Goal: Information Seeking & Learning: Learn about a topic

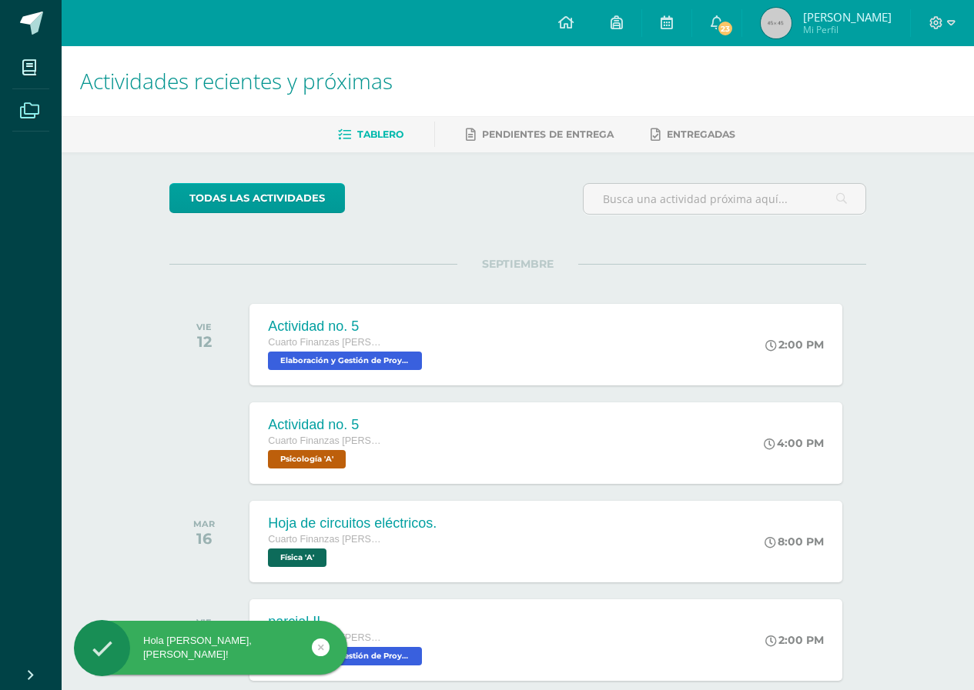
click at [25, 110] on icon at bounding box center [29, 110] width 19 height 15
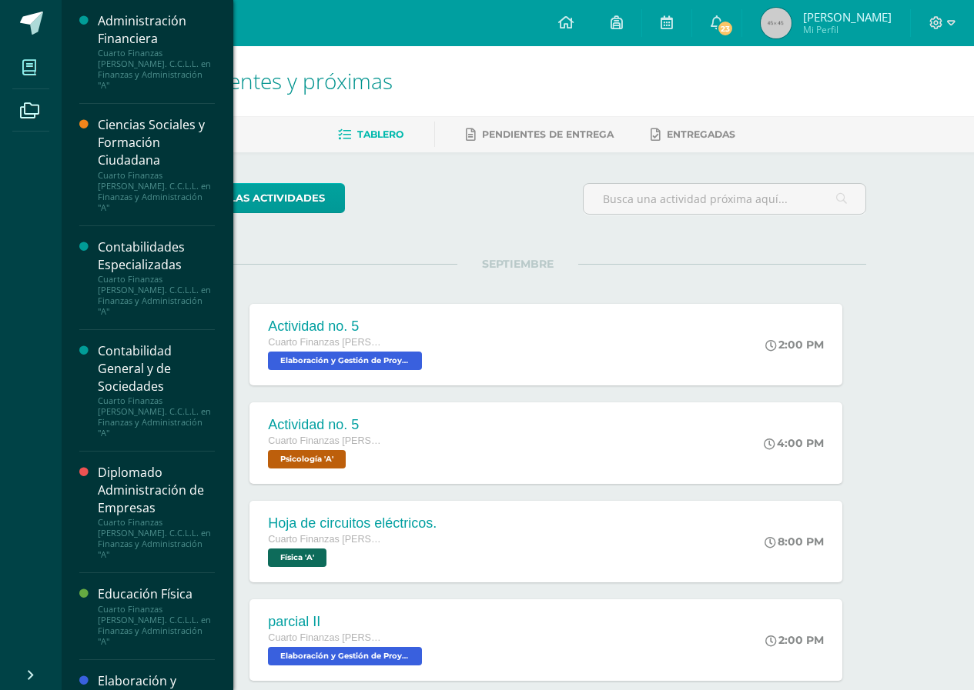
click at [25, 74] on icon at bounding box center [29, 67] width 14 height 15
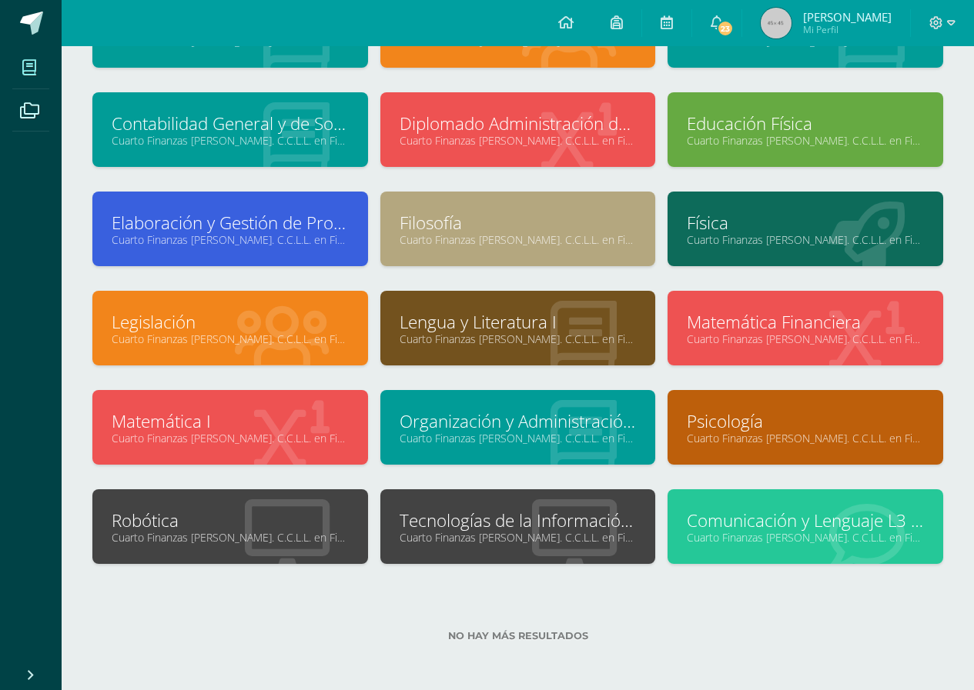
scroll to position [155, 0]
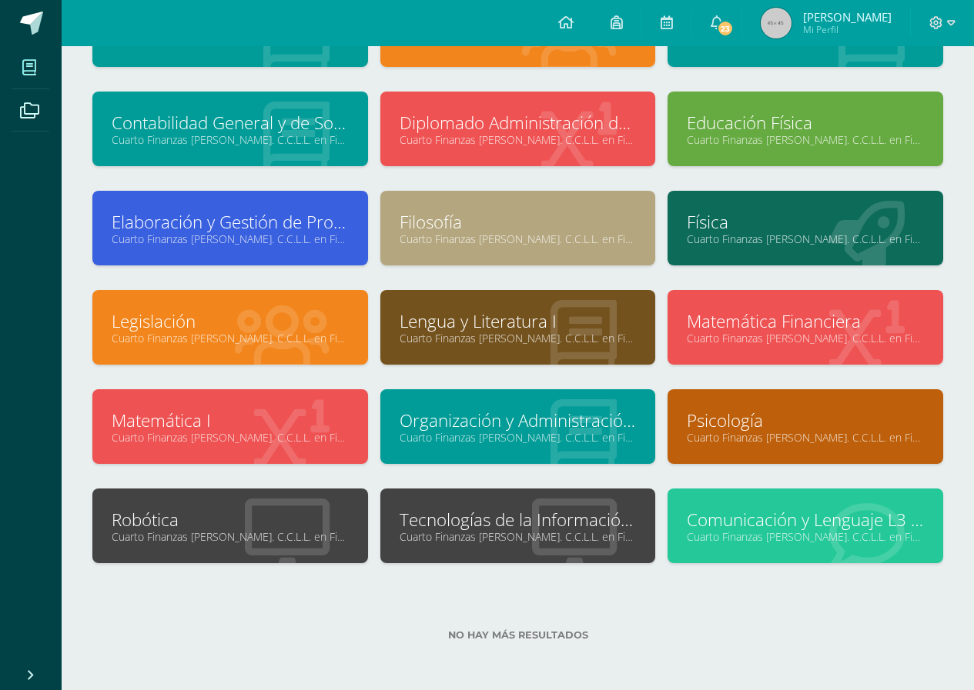
click at [556, 519] on link "Tecnologías de la Información y la Comunicación" at bounding box center [518, 520] width 237 height 24
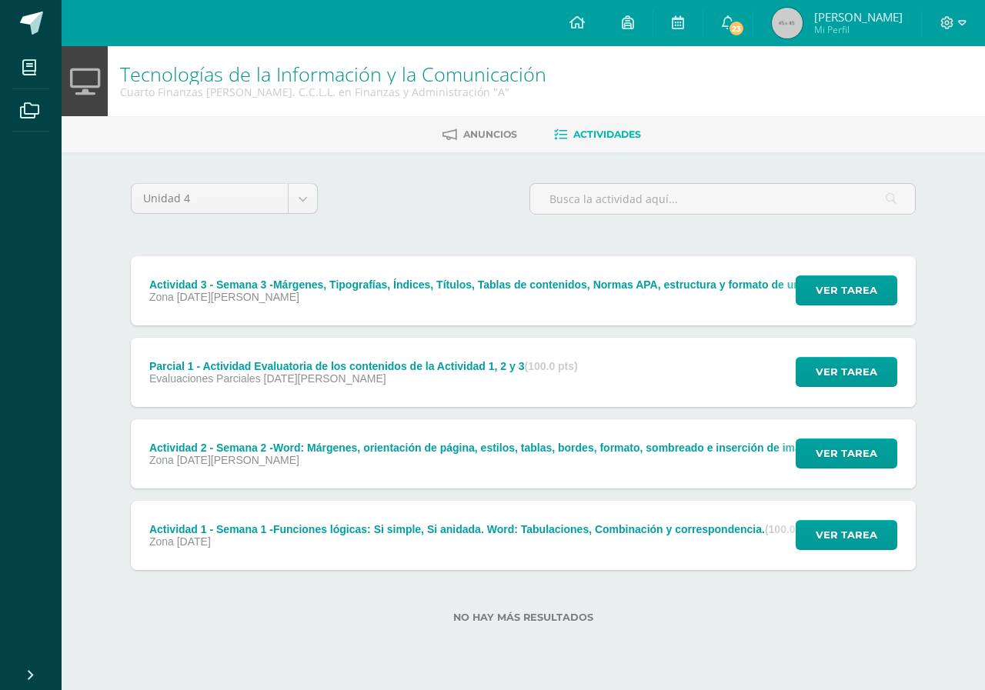
click at [303, 382] on span "11 de Agosto" at bounding box center [325, 379] width 122 height 12
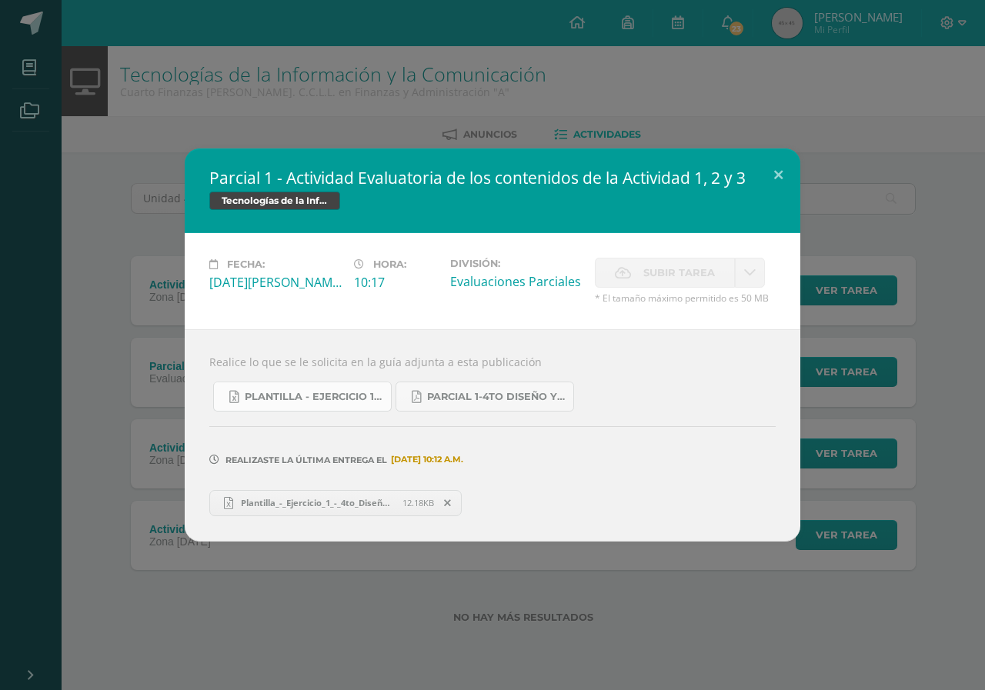
click at [289, 394] on span "Plantilla - Ejercicio 1 - 4to Diseño y Finanzas IV Unidad.xlsx" at bounding box center [314, 397] width 139 height 12
click at [473, 400] on span "Parcial 1-4to Diseño y Finanzas- IV Unidad 01-09-2025.pdf" at bounding box center [496, 397] width 139 height 12
click at [463, 460] on span "01 DE Septiembre A LAS 10:12 a.m." at bounding box center [425, 460] width 76 height 1
click at [677, 467] on div "Realizaste la última entrega el 01 DE Septiembre A LAS 10:12 a.m." at bounding box center [492, 449] width 567 height 74
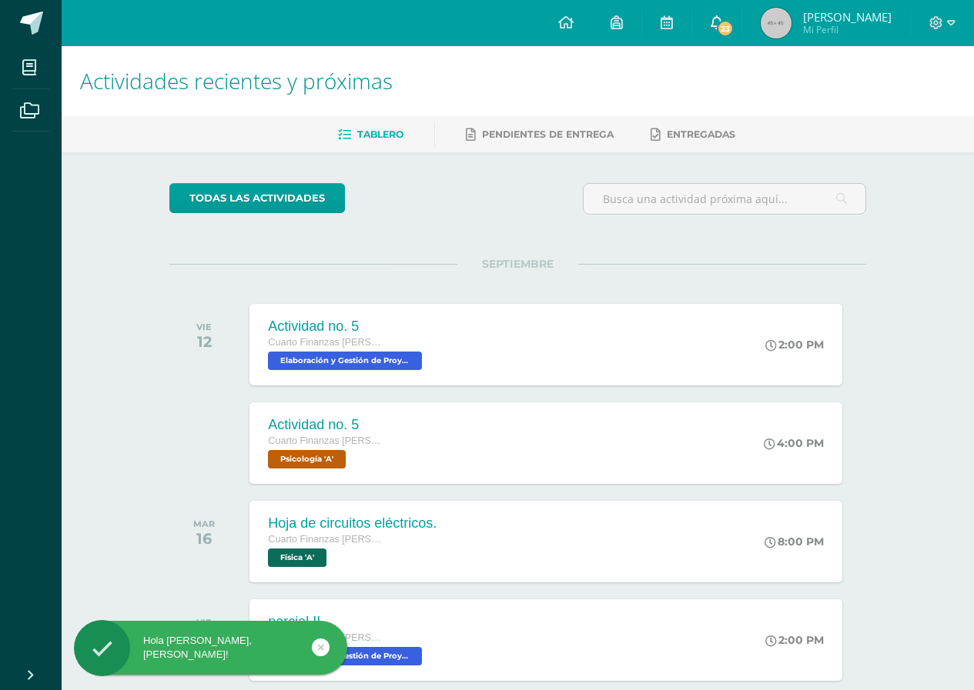
click at [723, 18] on icon at bounding box center [717, 22] width 12 height 14
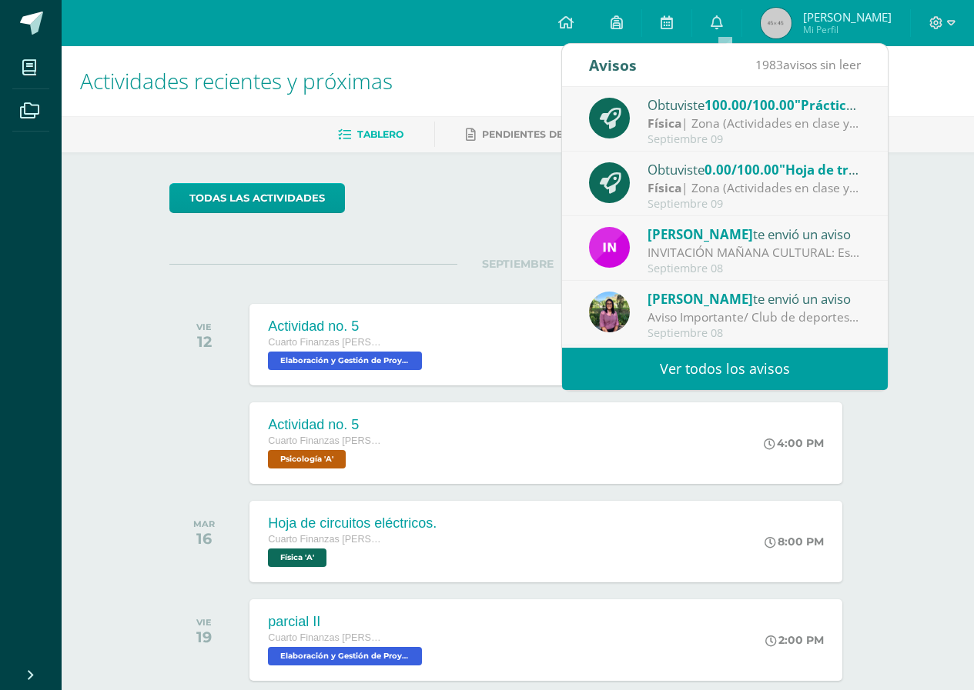
click at [815, 171] on span ""Hoja de trabajo de colisiones."" at bounding box center [878, 170] width 199 height 18
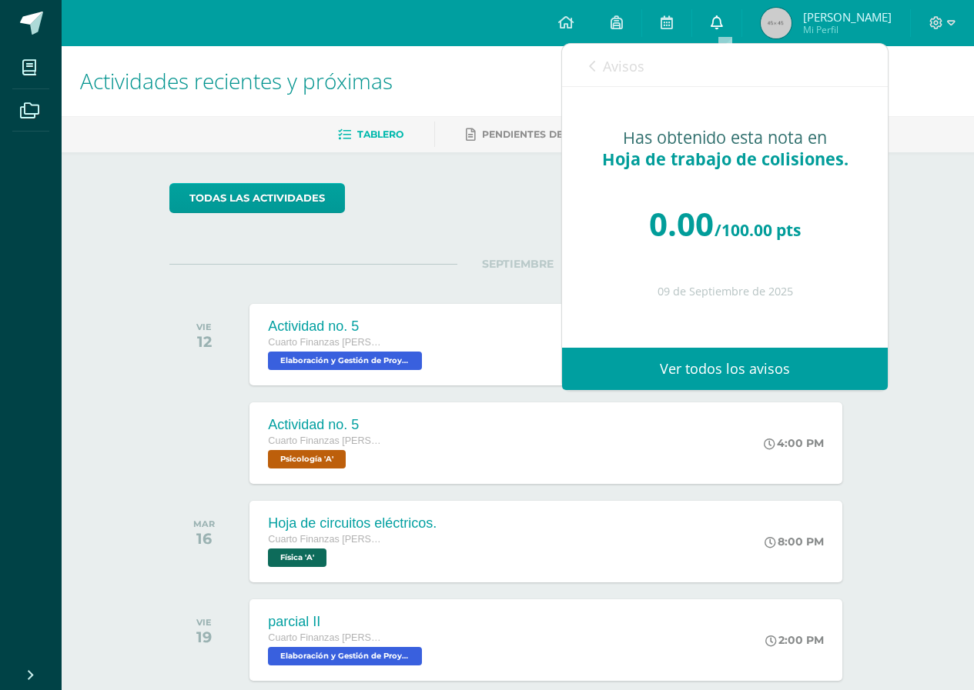
click at [723, 25] on icon at bounding box center [717, 22] width 12 height 14
click at [442, 206] on div "todas las Actividades" at bounding box center [311, 205] width 296 height 44
